Goal: Register for event/course

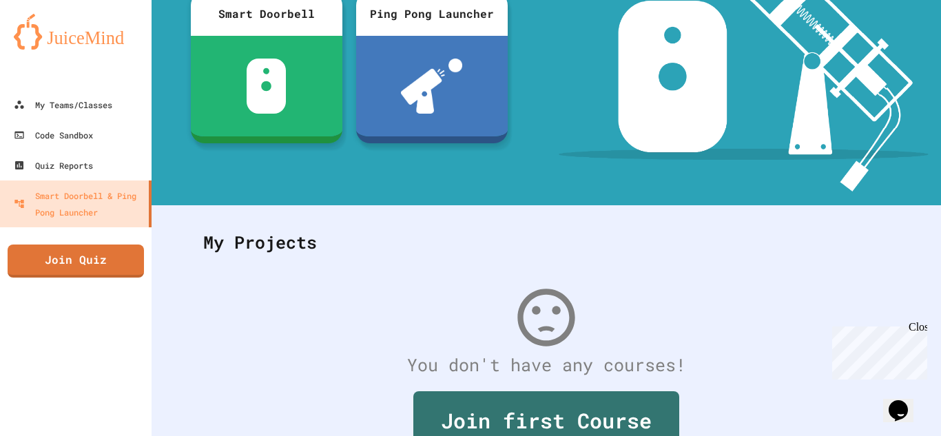
scroll to position [255, 0]
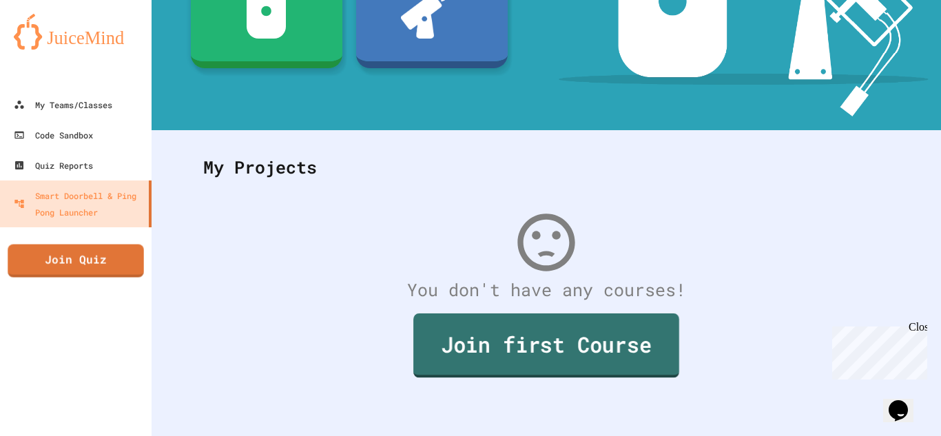
click at [488, 320] on link "Join first Course" at bounding box center [546, 345] width 266 height 64
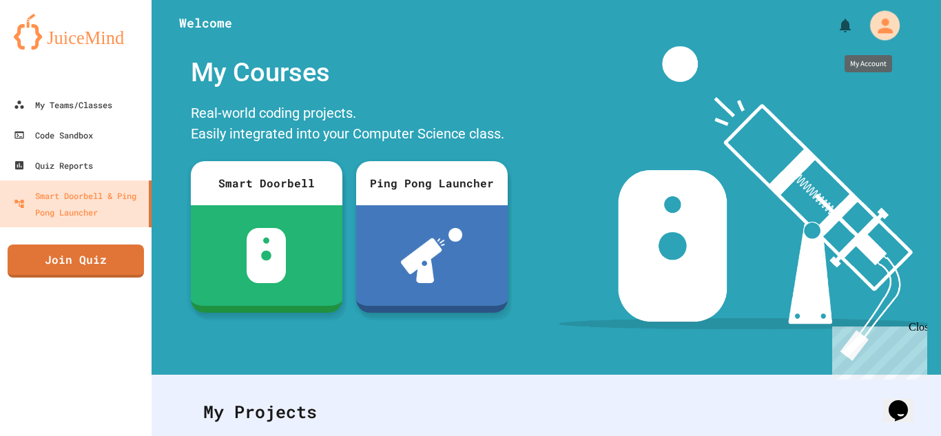
click at [873, 17] on icon "My Account" at bounding box center [884, 25] width 22 height 22
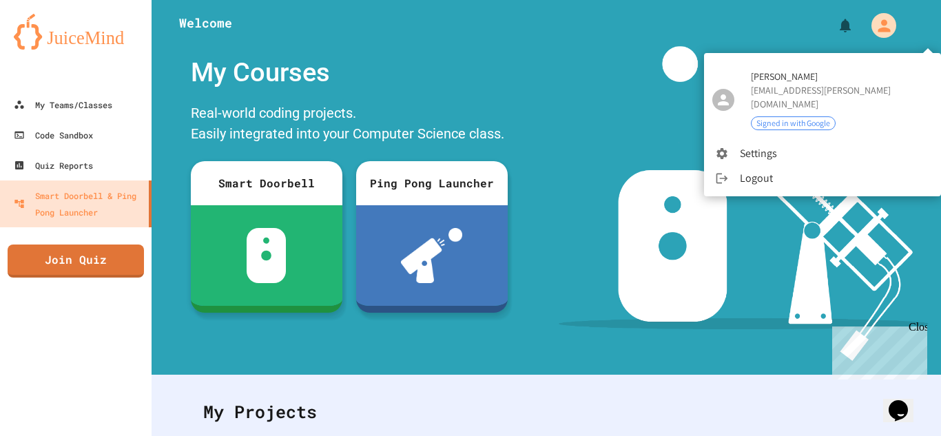
click at [870, 15] on div at bounding box center [470, 218] width 941 height 436
